Goal: Task Accomplishment & Management: Use online tool/utility

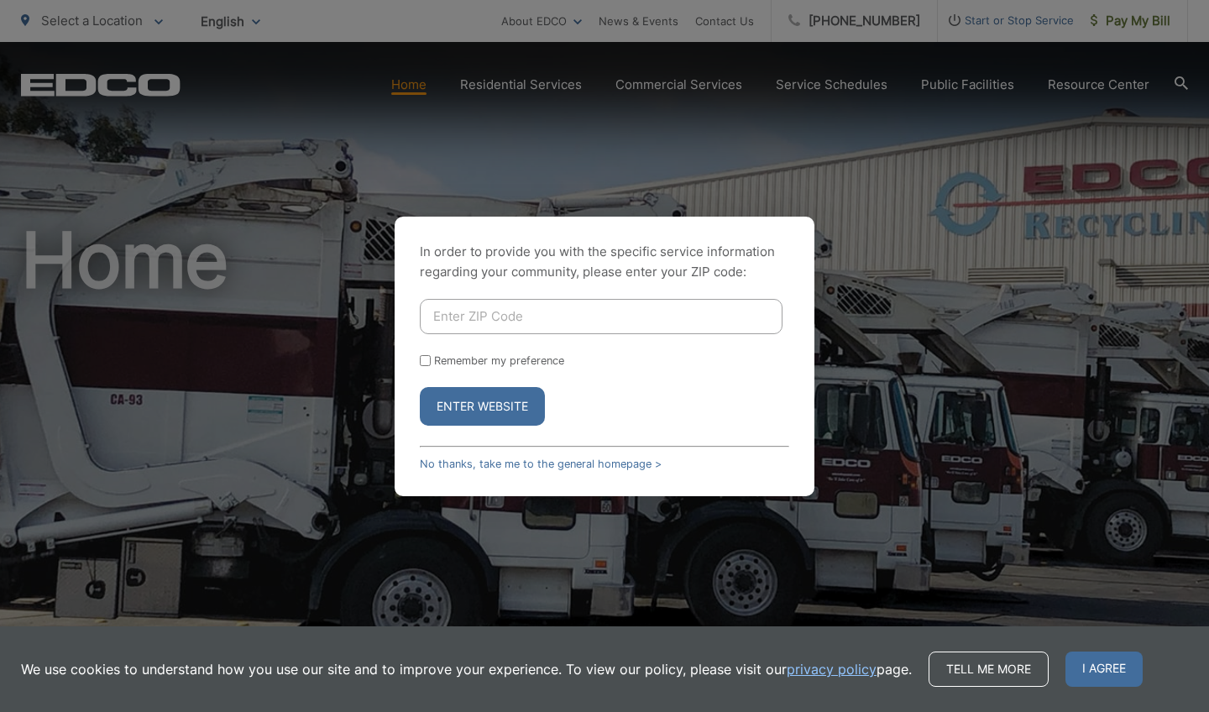
click at [474, 320] on input "Enter ZIP Code" at bounding box center [601, 316] width 363 height 35
type input "92084"
click at [515, 416] on button "Enter Website" at bounding box center [482, 406] width 125 height 39
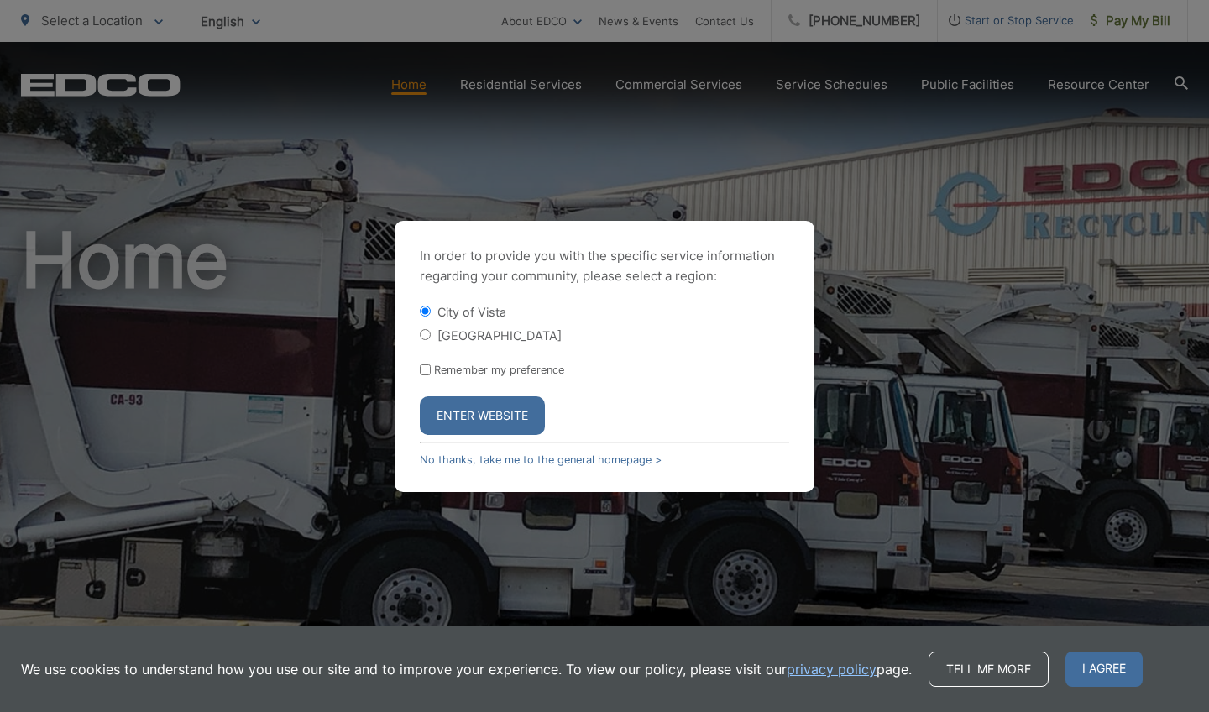
click at [509, 415] on button "Enter Website" at bounding box center [482, 415] width 125 height 39
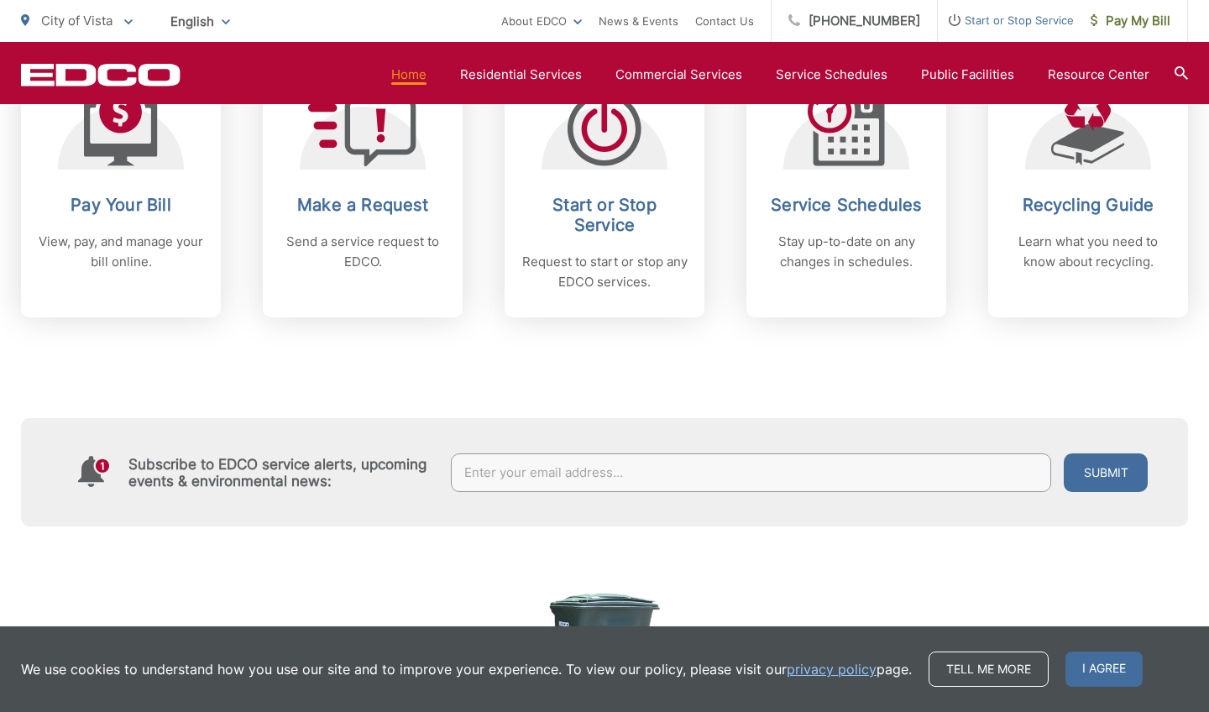
scroll to position [776, 0]
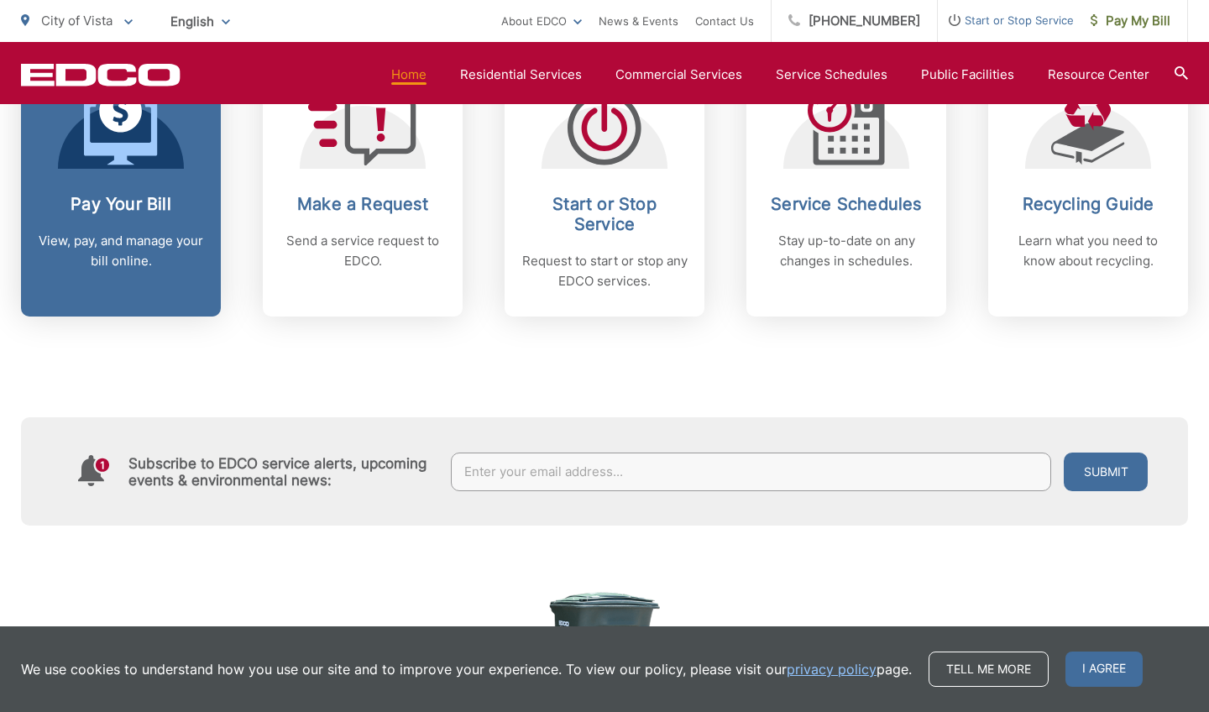
click at [136, 206] on h2 "Pay Your Bill" at bounding box center [121, 204] width 166 height 20
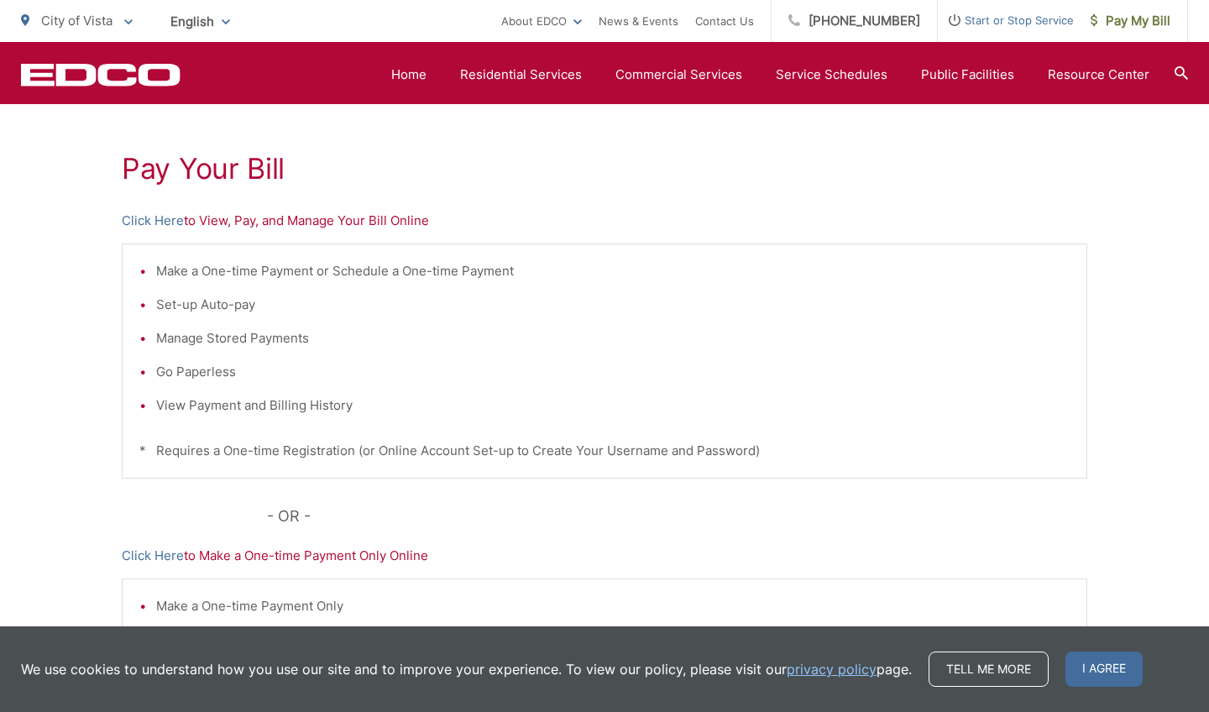
scroll to position [285, 0]
click at [224, 222] on p "Click Here to View, Pay, and Manage Your Bill Online" at bounding box center [604, 220] width 965 height 20
click at [159, 222] on link "Click Here" at bounding box center [153, 220] width 62 height 20
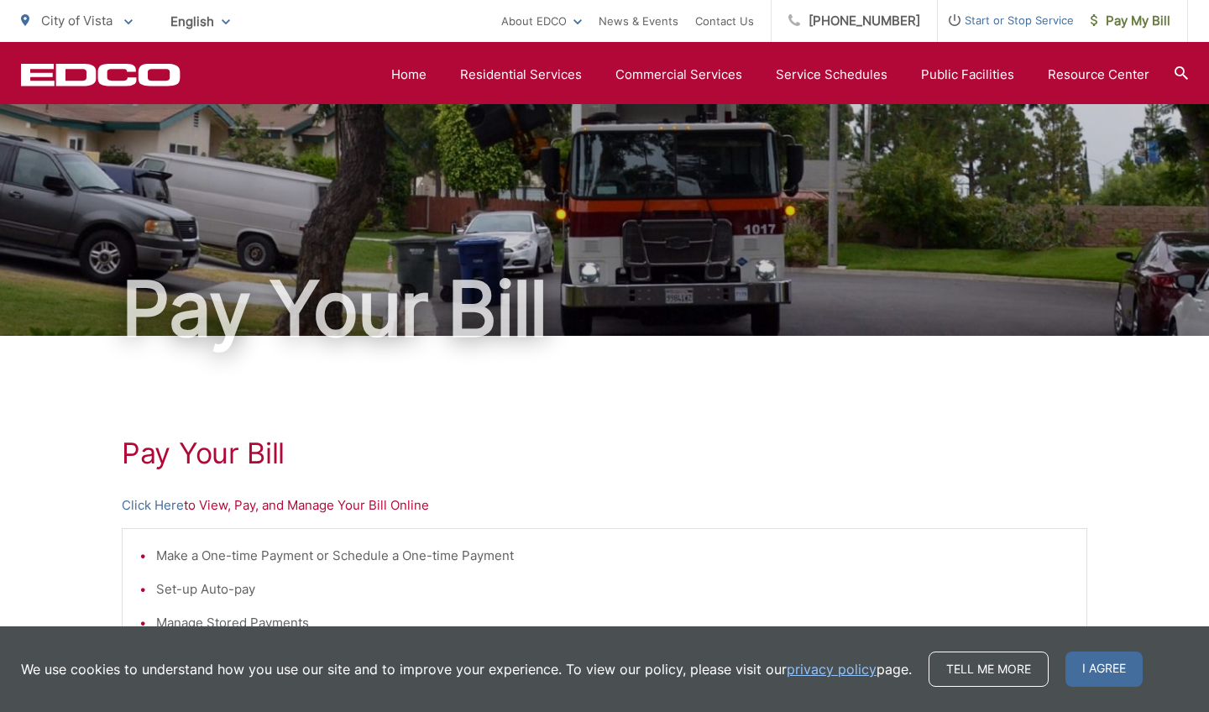
scroll to position [0, 0]
